Goal: Information Seeking & Learning: Learn about a topic

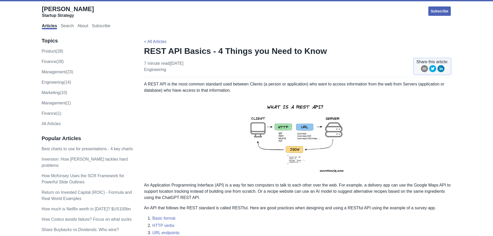
click at [306, 135] on img at bounding box center [297, 138] width 113 height 80
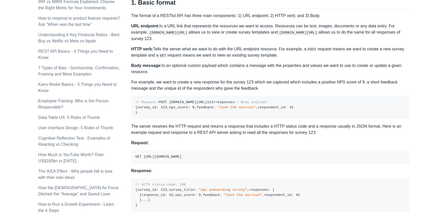
scroll to position [287, 0]
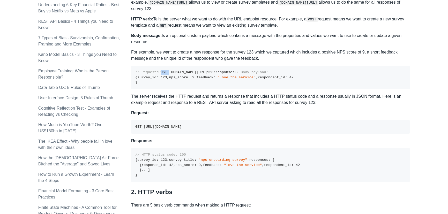
drag, startPoint x: 135, startPoint y: 76, endPoint x: 142, endPoint y: 77, distance: 7.5
click at [142, 77] on pre "// Request: POST [DOMAIN_NAME][URL] 123 /responses // Body payload: { survey_id…" at bounding box center [270, 78] width 279 height 24
drag, startPoint x: 145, startPoint y: 76, endPoint x: 210, endPoint y: 75, distance: 64.7
click at [210, 75] on pre "// Request: POST [DOMAIN_NAME][URL] 123 /responses // Body payload: { survey_id…" at bounding box center [270, 78] width 279 height 24
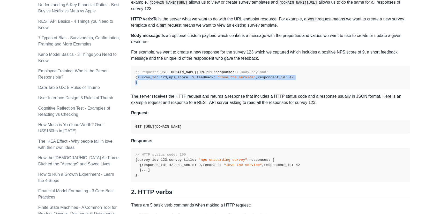
drag, startPoint x: 136, startPoint y: 91, endPoint x: 140, endPoint y: 119, distance: 27.9
click at [140, 89] on pre "// Request: POST [DOMAIN_NAME][URL] 123 /responses // Body payload: { survey_id…" at bounding box center [270, 78] width 279 height 24
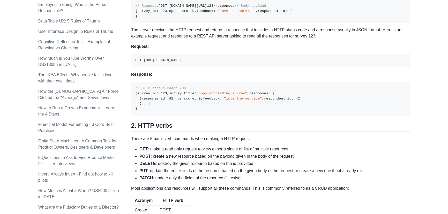
scroll to position [404, 0]
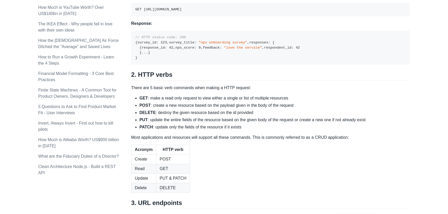
drag, startPoint x: 144, startPoint y: 45, endPoint x: 246, endPoint y: 42, distance: 102.8
click at [246, 16] on pre "GET [URL][DOMAIN_NAME]" at bounding box center [270, 9] width 279 height 13
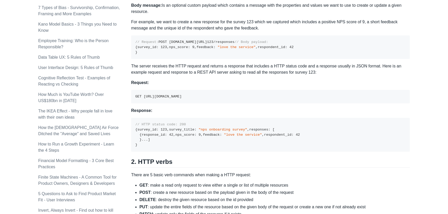
scroll to position [310, 0]
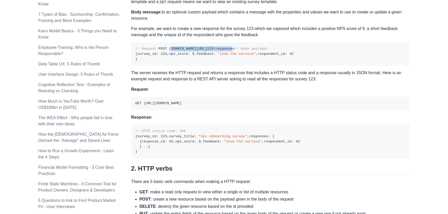
drag, startPoint x: 146, startPoint y: 54, endPoint x: 207, endPoint y: 53, distance: 61.6
click at [207, 53] on code "// Request: POST [DOMAIN_NAME][URL] 123 /responses // Body payload: { survey_id…" at bounding box center [214, 54] width 158 height 14
click at [139, 105] on code "GET [URL][DOMAIN_NAME]" at bounding box center [158, 103] width 46 height 4
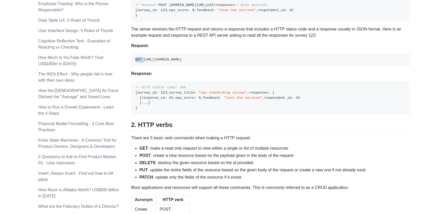
scroll to position [381, 0]
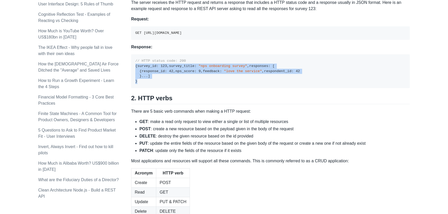
drag, startPoint x: 135, startPoint y: 100, endPoint x: 142, endPoint y: 164, distance: 64.2
click at [142, 88] on pre "// HTTP status code: 200 { survey_id : 123 , survey_title : "nps onboarding sur…" at bounding box center [270, 71] width 279 height 34
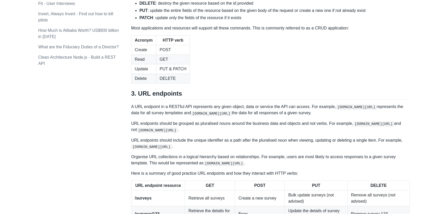
scroll to position [522, 0]
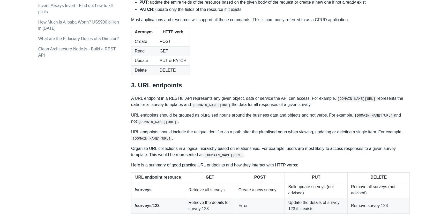
drag, startPoint x: 150, startPoint y: 62, endPoint x: 210, endPoint y: 62, distance: 59.5
drag, startPoint x: 237, startPoint y: 60, endPoint x: 257, endPoint y: 61, distance: 20.7
drag, startPoint x: 226, startPoint y: 62, endPoint x: 235, endPoint y: 62, distance: 8.8
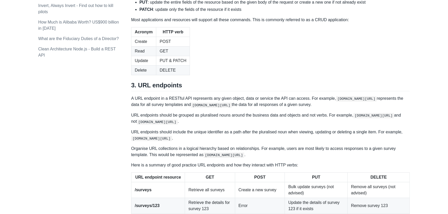
drag, startPoint x: 153, startPoint y: 68, endPoint x: 285, endPoint y: 69, distance: 132.5
drag, startPoint x: 156, startPoint y: 77, endPoint x: 249, endPoint y: 77, distance: 92.7
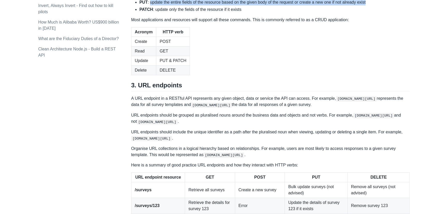
drag, startPoint x: 150, startPoint y: 83, endPoint x: 373, endPoint y: 84, distance: 222.8
click at [373, 5] on li "PUT : update the entire fields of the resource based on the given body of the r…" at bounding box center [274, 2] width 270 height 6
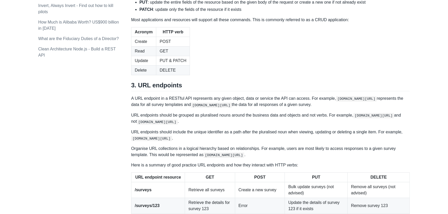
click at [142, 12] on strong "PATCH" at bounding box center [146, 9] width 14 height 4
drag, startPoint x: 155, startPoint y: 91, endPoint x: 253, endPoint y: 90, distance: 98.1
click at [253, 13] on li "PATCH : update only the fields of the resource if it exists" at bounding box center [274, 9] width 270 height 6
click at [171, 13] on li "PATCH : update only the fields of the resource if it exists" at bounding box center [274, 9] width 270 height 6
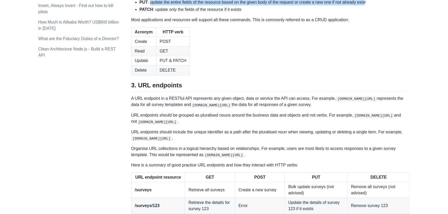
drag, startPoint x: 150, startPoint y: 83, endPoint x: 364, endPoint y: 83, distance: 214.8
click at [364, 5] on li "PUT : update the entire fields of the resource based on the given body of the r…" at bounding box center [274, 2] width 270 height 6
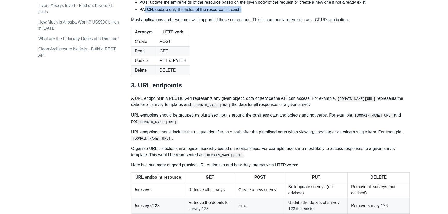
drag, startPoint x: 143, startPoint y: 90, endPoint x: 240, endPoint y: 90, distance: 97.6
click at [240, 13] on li "PATCH : update only the fields of the resource if it exists" at bounding box center [274, 9] width 270 height 6
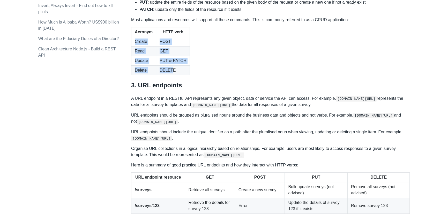
drag, startPoint x: 135, startPoint y: 121, endPoint x: 170, endPoint y: 151, distance: 45.7
click at [169, 75] on tbody "Create POST Read GET Update PUT & PATCH Delete DELETE" at bounding box center [160, 56] width 58 height 38
click at [174, 75] on td "DELETE" at bounding box center [173, 70] width 34 height 10
drag, startPoint x: 161, startPoint y: 146, endPoint x: 136, endPoint y: 122, distance: 34.0
click at [136, 75] on tbody "Create POST Read GET Update PUT & PATCH Delete DELETE" at bounding box center [160, 56] width 58 height 38
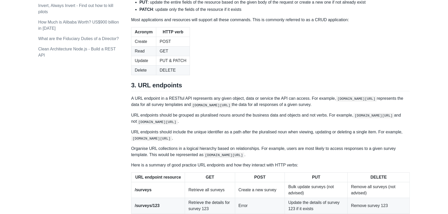
click at [135, 46] on td "Create" at bounding box center [143, 42] width 25 height 10
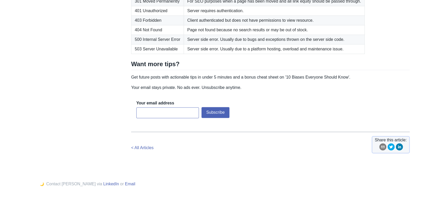
scroll to position [828, 0]
drag, startPoint x: 135, startPoint y: 70, endPoint x: 239, endPoint y: 72, distance: 104.1
drag, startPoint x: 253, startPoint y: 70, endPoint x: 131, endPoint y: 70, distance: 121.1
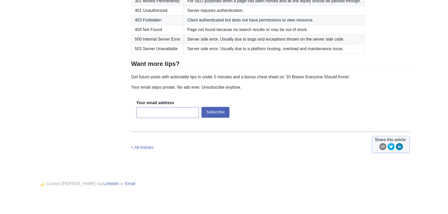
drag, startPoint x: 136, startPoint y: 70, endPoint x: 231, endPoint y: 70, distance: 95.0
click at [134, 6] on td "301 Moved Permanently" at bounding box center [157, 1] width 53 height 10
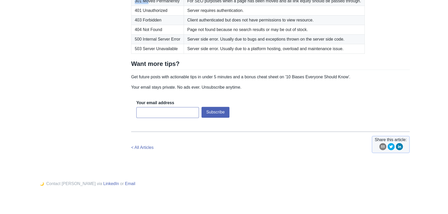
drag, startPoint x: 134, startPoint y: 81, endPoint x: 149, endPoint y: 81, distance: 15.0
click at [149, 6] on td "301 Moved Permanently" at bounding box center [157, 1] width 53 height 10
click at [153, 6] on td "301 Moved Permanently" at bounding box center [157, 1] width 53 height 10
drag, startPoint x: 156, startPoint y: 80, endPoint x: 179, endPoint y: 80, distance: 23.0
click at [179, 6] on td "301 Moved Permanently" at bounding box center [157, 1] width 53 height 10
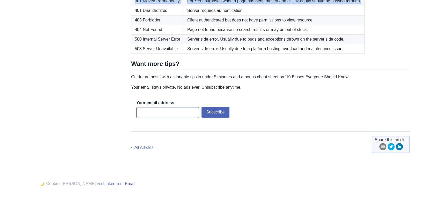
drag, startPoint x: 359, startPoint y: 79, endPoint x: 131, endPoint y: 78, distance: 228.8
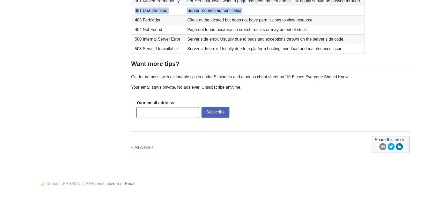
drag, startPoint x: 135, startPoint y: 90, endPoint x: 241, endPoint y: 90, distance: 106.4
click at [240, 15] on tr "401 Unauthorized Server requires authentication." at bounding box center [247, 11] width 233 height 10
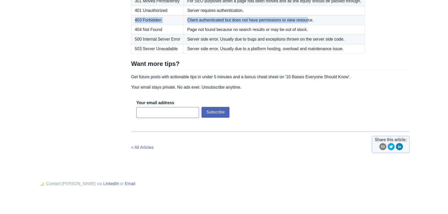
drag, startPoint x: 135, startPoint y: 100, endPoint x: 306, endPoint y: 98, distance: 171.9
click at [306, 25] on tr "403 Forbidden Client authenticated but does not have permissions to view resour…" at bounding box center [247, 20] width 233 height 10
click at [230, 25] on td "Client authenticated but does not have permissions to view resource." at bounding box center [274, 20] width 181 height 10
drag, startPoint x: 184, startPoint y: 101, endPoint x: 312, endPoint y: 100, distance: 127.6
click at [312, 25] on td "Client authenticated but does not have permissions to view resource." at bounding box center [274, 20] width 181 height 10
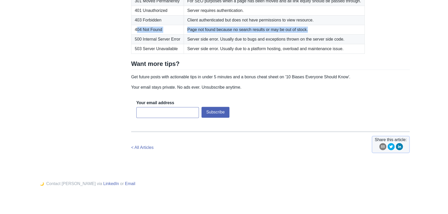
drag, startPoint x: 137, startPoint y: 110, endPoint x: 317, endPoint y: 110, distance: 179.6
click at [317, 34] on tr "404 Not Found Page not found because no search results or may be out of stock." at bounding box center [247, 30] width 233 height 10
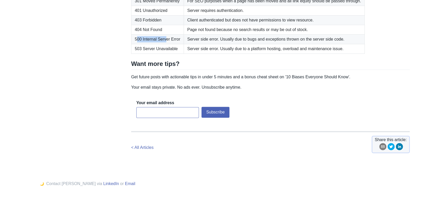
drag, startPoint x: 136, startPoint y: 118, endPoint x: 166, endPoint y: 118, distance: 29.5
click at [166, 44] on td "500 Internal Server Error" at bounding box center [157, 39] width 53 height 10
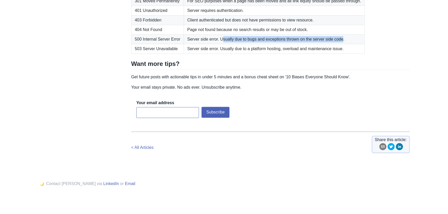
drag, startPoint x: 220, startPoint y: 117, endPoint x: 340, endPoint y: 118, distance: 120.3
click at [340, 44] on td "Server side error. Usually due to bugs and exceptions thrown on the server side…" at bounding box center [274, 39] width 181 height 10
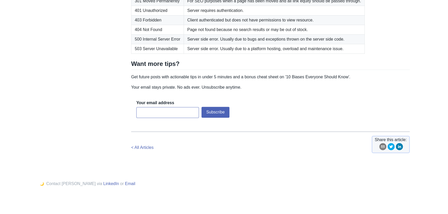
click at [227, 54] on td "Server side error. Usually due to a platform hosting, overload and maintenance …" at bounding box center [274, 49] width 181 height 10
drag, startPoint x: 186, startPoint y: 100, endPoint x: 317, endPoint y: 98, distance: 130.5
click at [317, 25] on td "Client authenticated but does not have permissions to view resource." at bounding box center [274, 20] width 181 height 10
click at [322, 25] on td "Client authenticated but does not have permissions to view resource." at bounding box center [274, 20] width 181 height 10
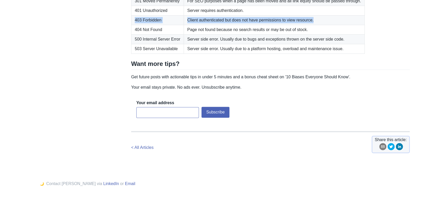
drag, startPoint x: 324, startPoint y: 98, endPoint x: 134, endPoint y: 102, distance: 190.5
click at [134, 25] on tr "403 Forbidden Client authenticated but does not have permissions to view resour…" at bounding box center [247, 20] width 233 height 10
click at [138, 25] on td "403 Forbidden" at bounding box center [157, 20] width 53 height 10
drag, startPoint x: 135, startPoint y: 100, endPoint x: 160, endPoint y: 101, distance: 25.1
click at [160, 25] on td "403 Forbidden" at bounding box center [157, 20] width 53 height 10
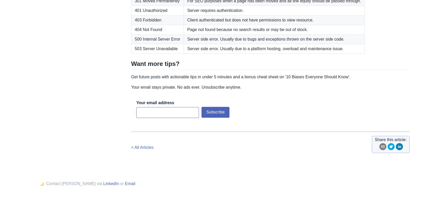
click at [216, 25] on td "Client authenticated but does not have permissions to view resource." at bounding box center [274, 20] width 181 height 10
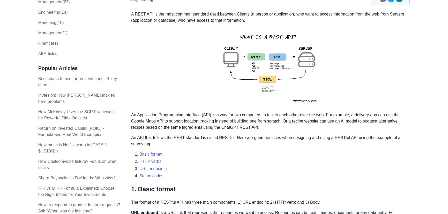
scroll to position [70, 0]
